Goal: Transaction & Acquisition: Book appointment/travel/reservation

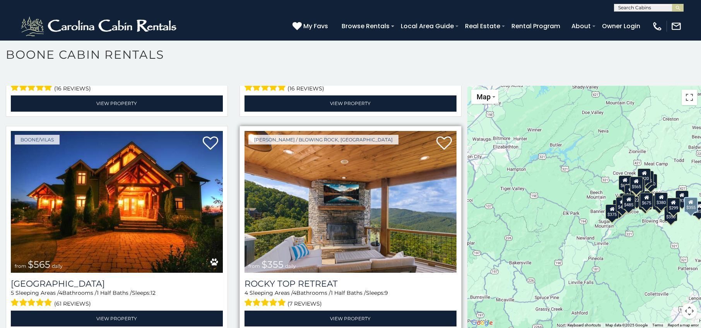
scroll to position [409, 0]
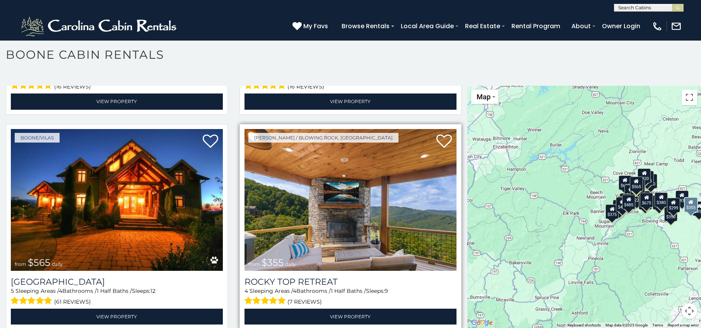
click at [341, 222] on img at bounding box center [350, 200] width 212 height 142
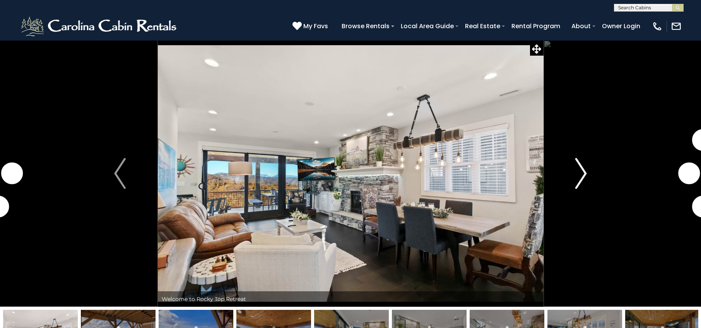
click at [580, 176] on img "Next" at bounding box center [581, 173] width 12 height 31
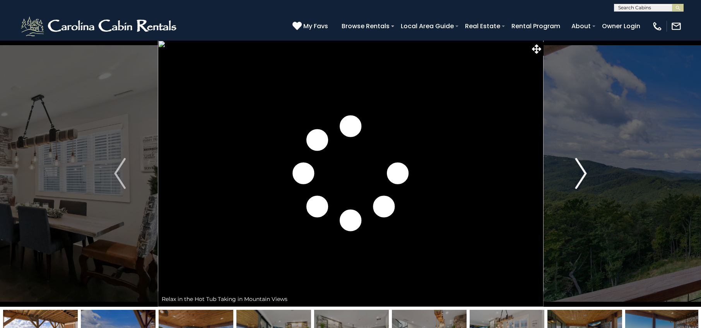
click at [580, 176] on img "Next" at bounding box center [581, 173] width 12 height 31
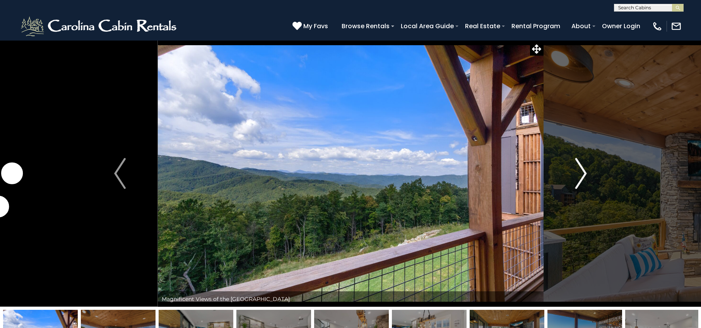
click at [580, 176] on img "Next" at bounding box center [581, 173] width 12 height 31
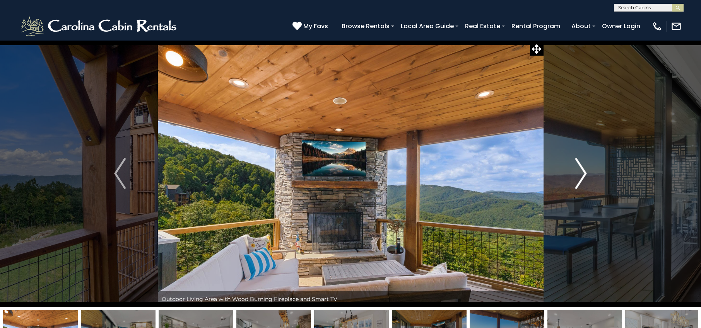
click at [580, 176] on img "Next" at bounding box center [581, 173] width 12 height 31
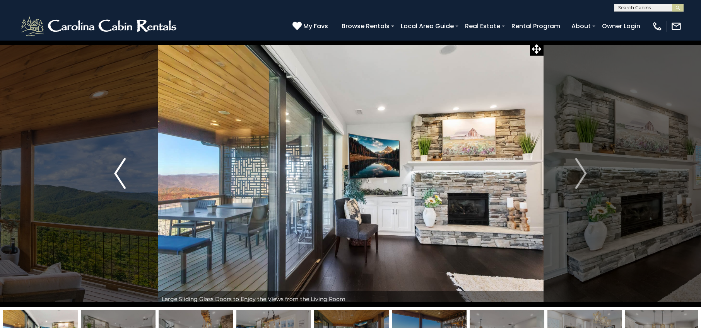
click at [123, 180] on img "Previous" at bounding box center [120, 173] width 12 height 31
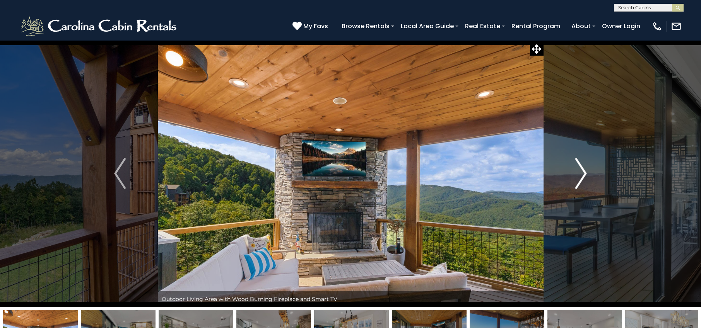
click at [582, 181] on img "Next" at bounding box center [581, 173] width 12 height 31
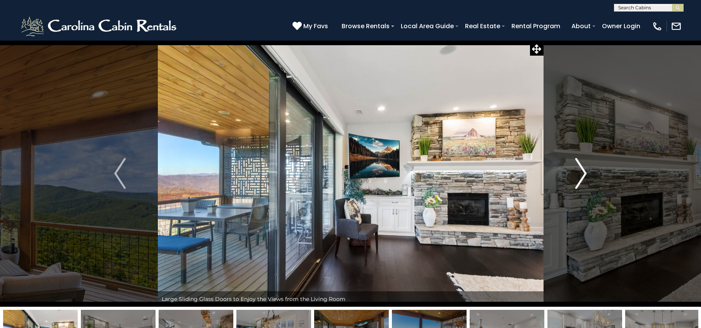
click at [582, 181] on img "Next" at bounding box center [581, 173] width 12 height 31
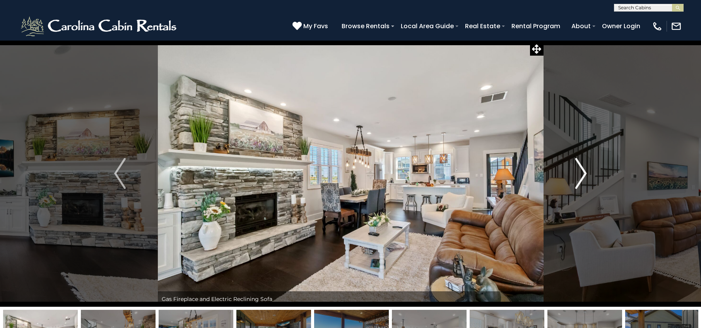
click at [582, 181] on img "Next" at bounding box center [581, 173] width 12 height 31
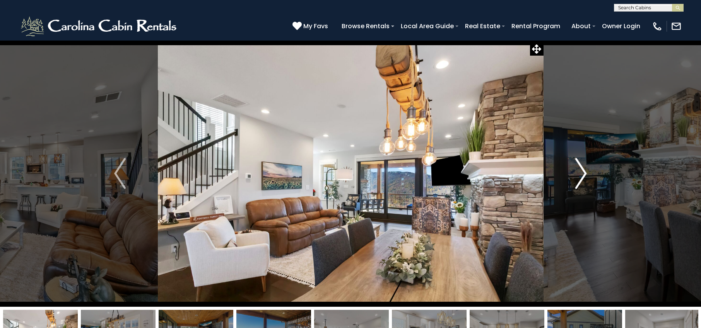
click at [582, 181] on img "Next" at bounding box center [581, 173] width 12 height 31
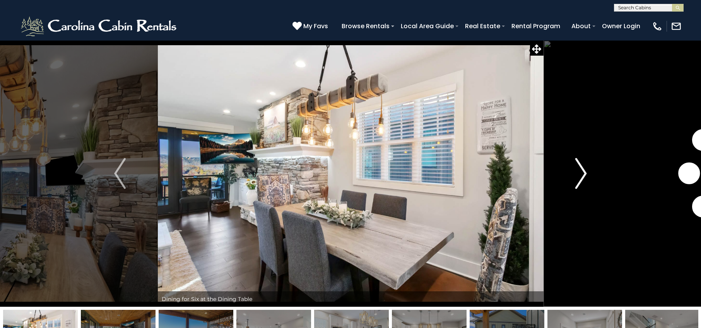
click at [582, 181] on img "Next" at bounding box center [581, 173] width 12 height 31
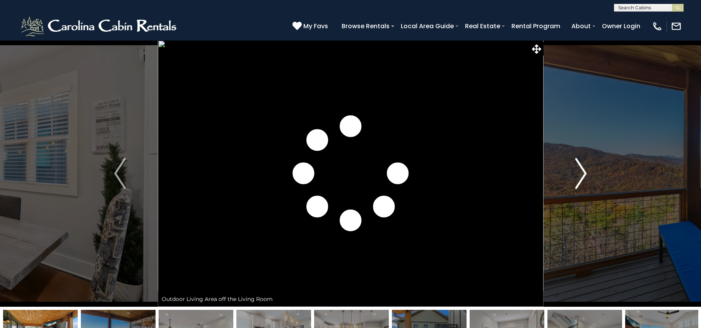
click at [582, 179] on img "Next" at bounding box center [581, 173] width 12 height 31
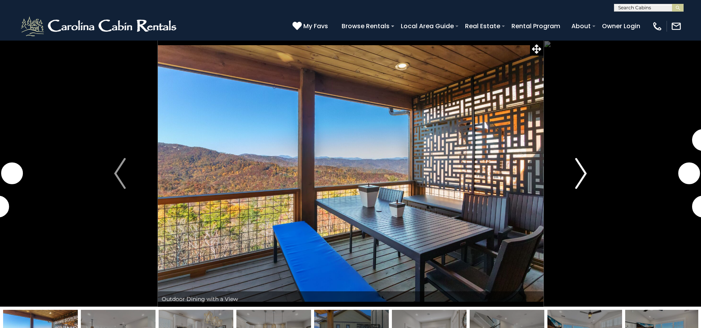
click at [582, 179] on img "Next" at bounding box center [581, 173] width 12 height 31
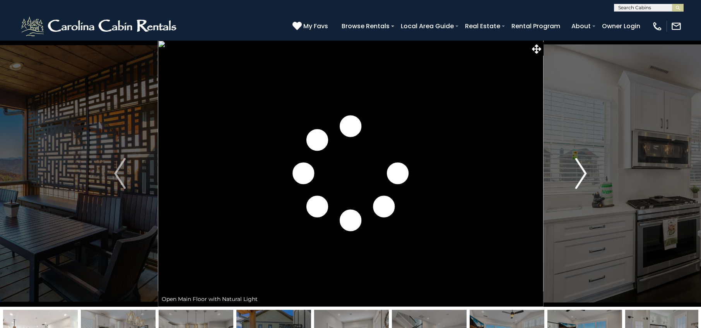
click at [582, 179] on img "Next" at bounding box center [581, 173] width 12 height 31
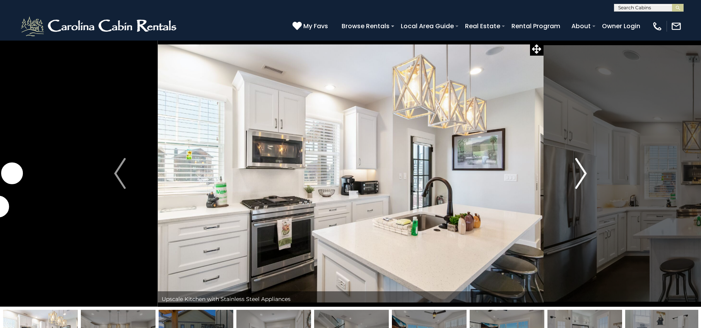
click at [582, 179] on img "Next" at bounding box center [581, 173] width 12 height 31
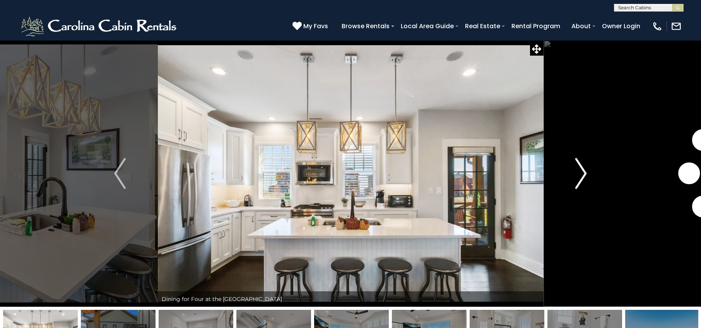
click at [582, 179] on img "Next" at bounding box center [581, 173] width 12 height 31
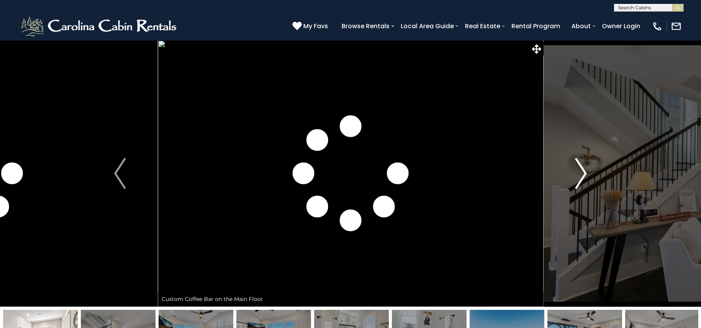
click at [582, 179] on img "Next" at bounding box center [581, 173] width 12 height 31
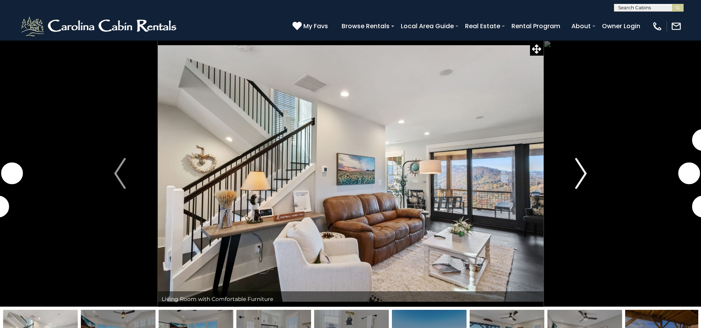
click at [582, 179] on img "Next" at bounding box center [581, 173] width 12 height 31
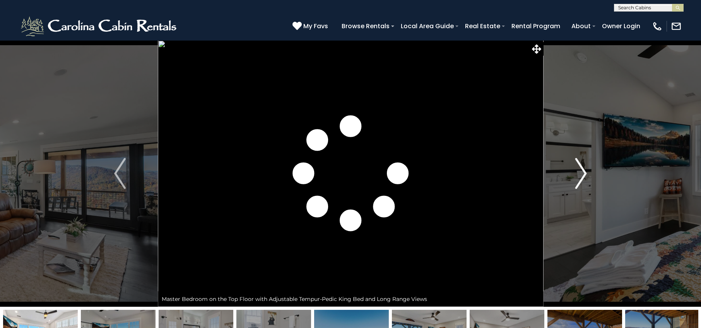
click at [582, 179] on img "Next" at bounding box center [581, 173] width 12 height 31
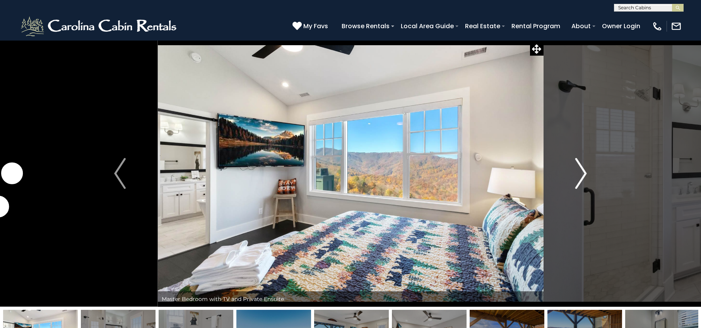
click at [582, 179] on img "Next" at bounding box center [581, 173] width 12 height 31
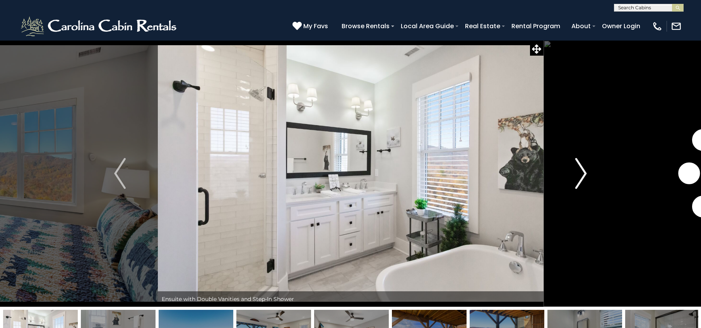
click at [582, 179] on img "Next" at bounding box center [581, 173] width 12 height 31
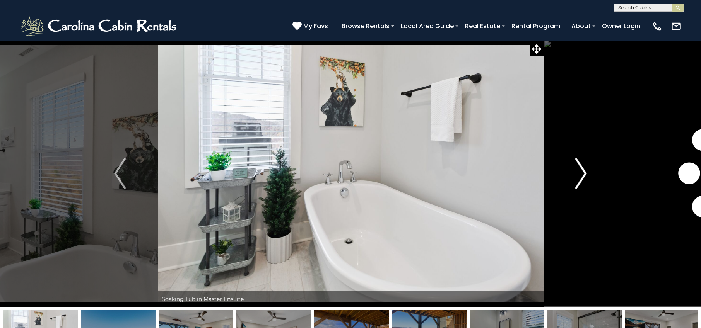
click at [582, 179] on img "Next" at bounding box center [581, 173] width 12 height 31
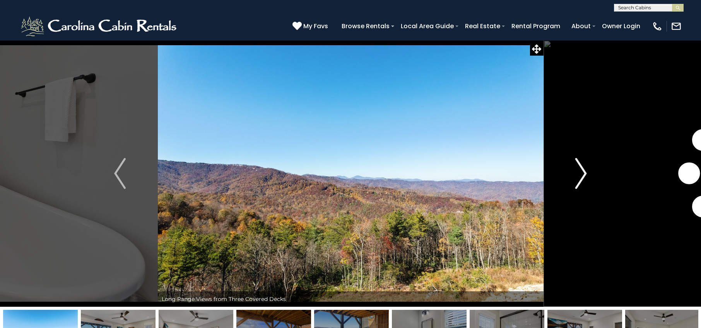
click at [582, 179] on img "Next" at bounding box center [581, 173] width 12 height 31
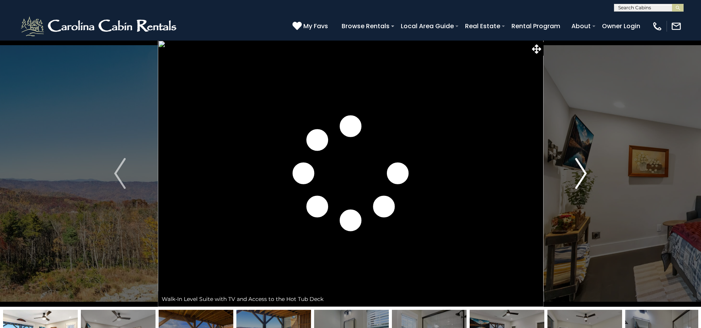
click at [582, 179] on img "Next" at bounding box center [581, 173] width 12 height 31
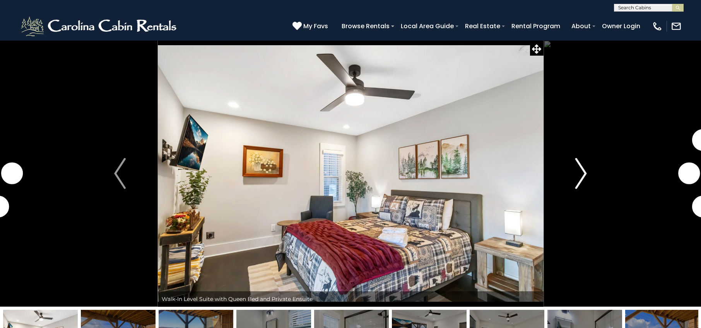
click at [582, 179] on img "Next" at bounding box center [581, 173] width 12 height 31
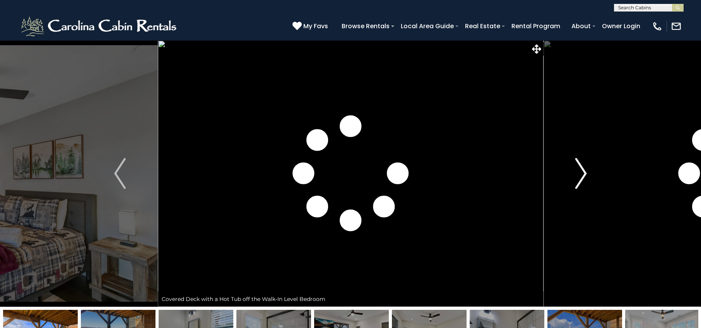
click at [582, 179] on img "Next" at bounding box center [581, 173] width 12 height 31
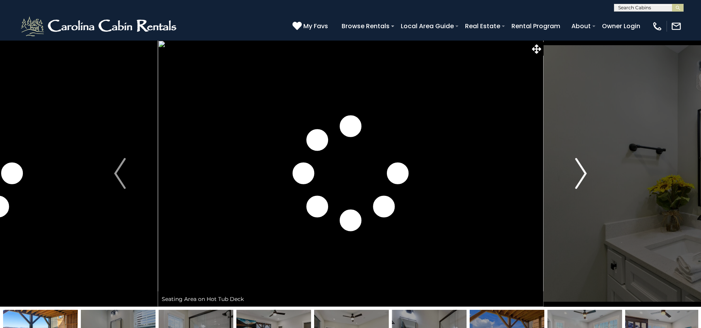
click at [582, 179] on img "Next" at bounding box center [581, 173] width 12 height 31
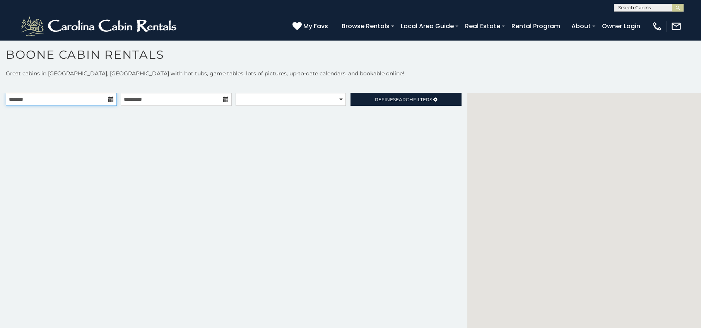
click at [46, 103] on input "text" at bounding box center [61, 99] width 111 height 13
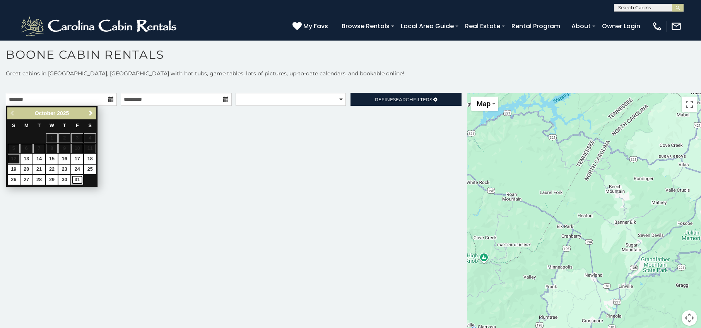
click at [80, 182] on link "31" at bounding box center [77, 180] width 12 height 10
type input "**********"
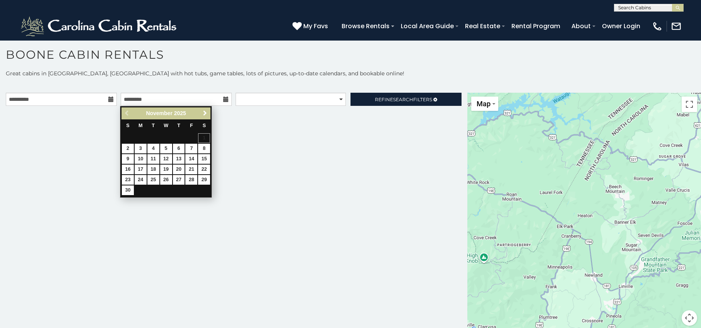
click at [204, 113] on span "Next" at bounding box center [205, 113] width 6 height 6
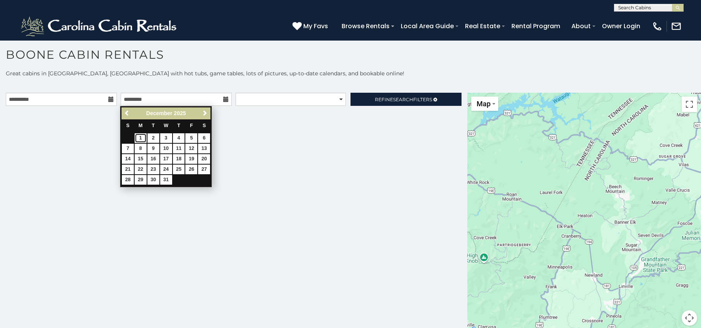
click at [141, 138] on link "1" at bounding box center [141, 138] width 12 height 10
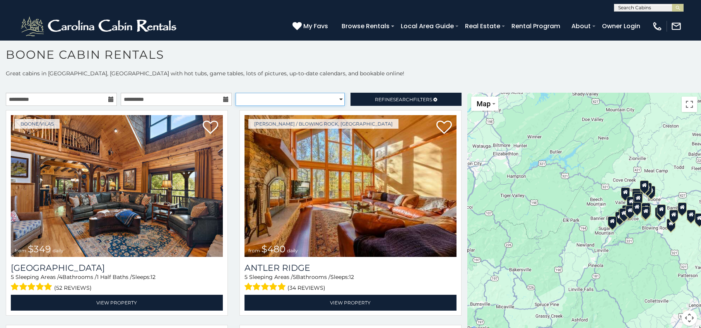
click at [293, 101] on select "**********" at bounding box center [289, 99] width 109 height 13
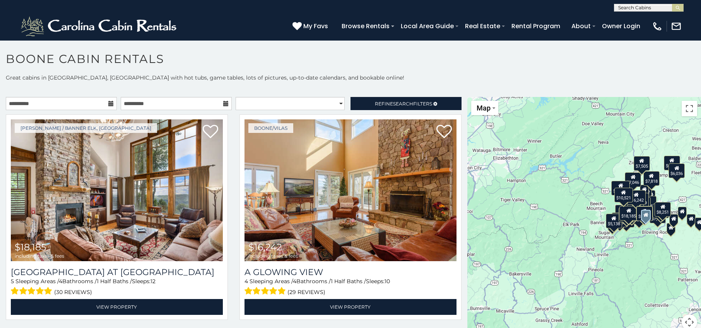
click at [224, 104] on icon at bounding box center [225, 103] width 5 height 5
click at [218, 105] on input "**********" at bounding box center [176, 103] width 111 height 13
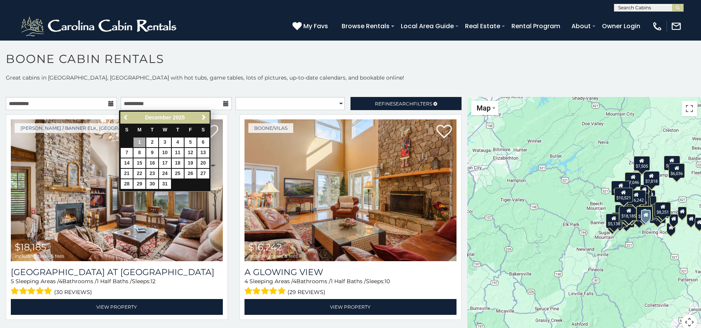
click at [123, 118] on span "Previous" at bounding box center [126, 117] width 6 height 6
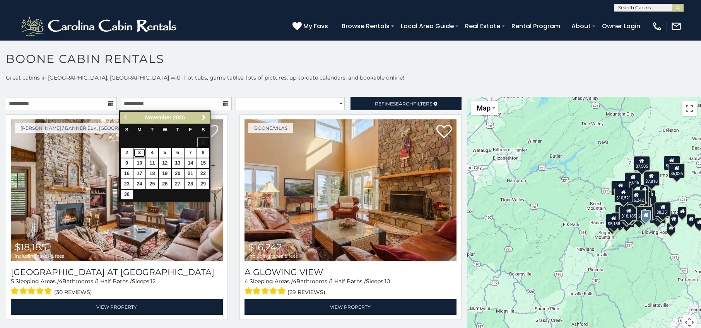
click at [143, 154] on link "3" at bounding box center [139, 153] width 12 height 10
type input "**********"
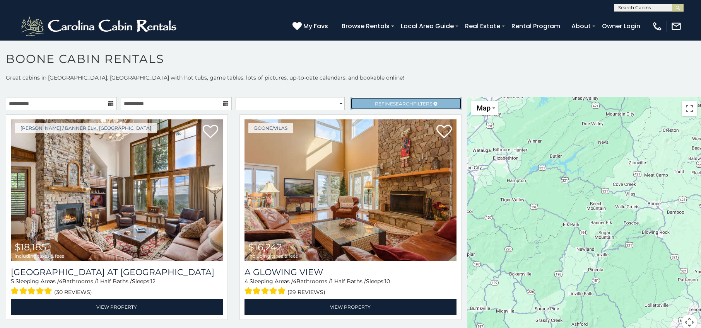
click at [423, 101] on span "Refine Search Filters" at bounding box center [403, 104] width 57 height 6
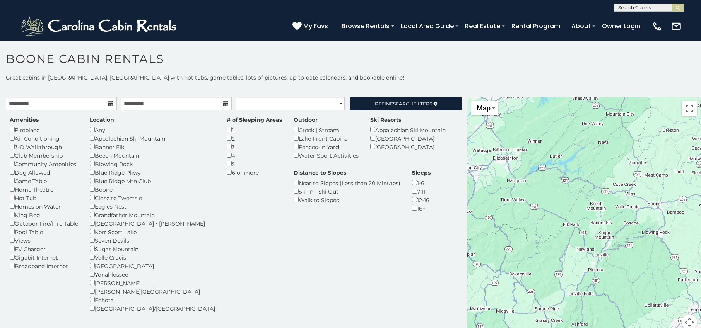
click at [403, 94] on div "**********" at bounding box center [350, 207] width 701 height 266
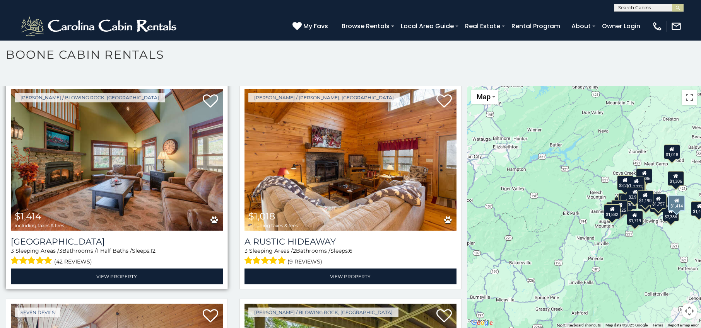
scroll to position [2638, 0]
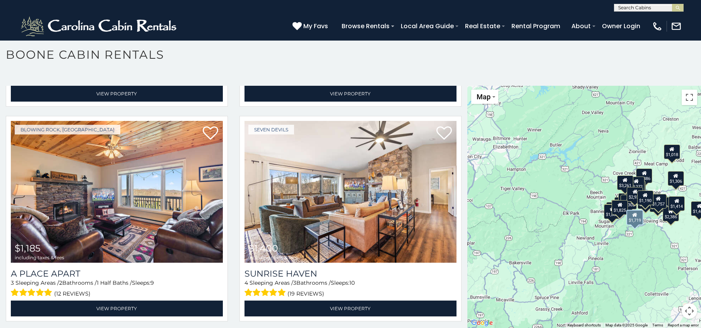
scroll to position [3189, 0]
